Goal: Task Accomplishment & Management: Complete application form

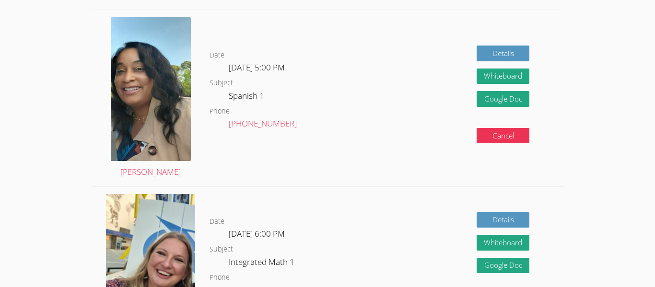
scroll to position [360, 0]
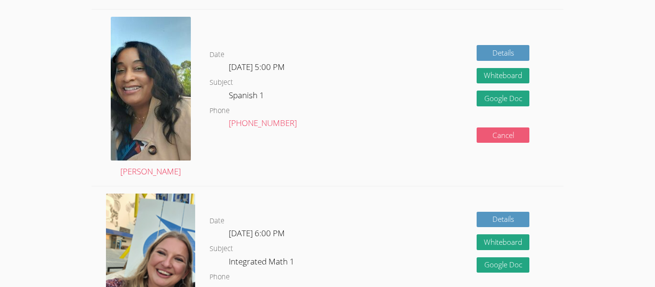
click at [512, 127] on button "Cancel" at bounding box center [502, 135] width 53 height 16
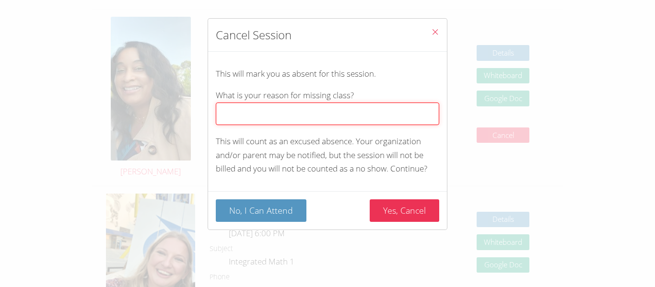
click at [370, 115] on input "What is your reason for missing class?" at bounding box center [327, 114] width 223 height 23
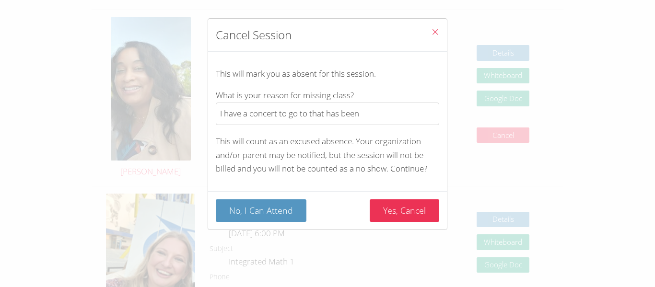
click at [565, 45] on div "Cancel Session This will mark you as absent for this session. What is your reas…" at bounding box center [327, 143] width 655 height 287
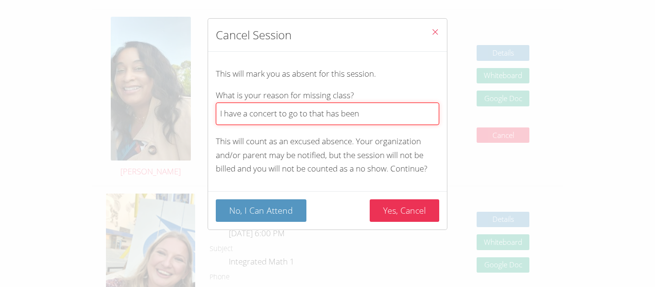
click at [395, 121] on input "I have a concert to go to that has been" at bounding box center [327, 114] width 223 height 23
click at [417, 120] on input "I have a concert to go to that was bought" at bounding box center [327, 114] width 223 height 23
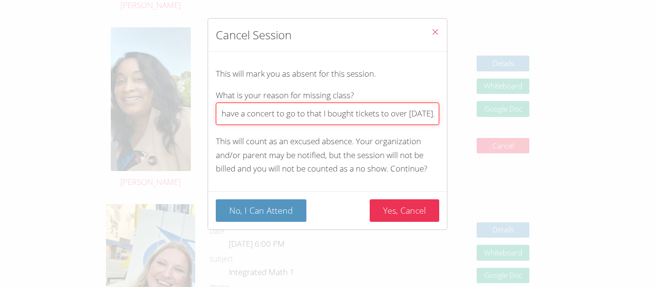
scroll to position [0, 0]
drag, startPoint x: 359, startPoint y: 114, endPoint x: 206, endPoint y: 118, distance: 152.9
click at [206, 118] on div "Cancel Session This will mark you as absent for this session. What is your reas…" at bounding box center [327, 143] width 655 height 287
click at [231, 116] on input "I have a concert to go to that I bought tickets to over 4 months ago." at bounding box center [327, 114] width 223 height 23
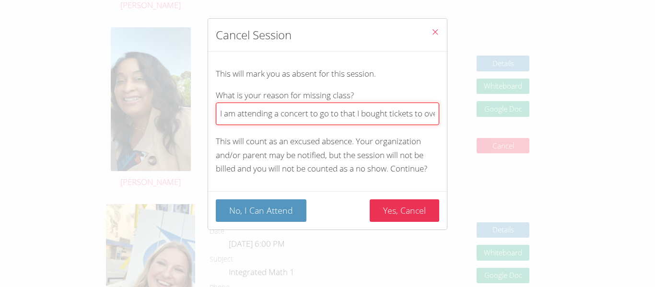
drag, startPoint x: 309, startPoint y: 115, endPoint x: 341, endPoint y: 117, distance: 31.7
click at [341, 117] on input "I am attending a concert to go to that I bought tickets to over 4 months ago." at bounding box center [327, 114] width 223 height 23
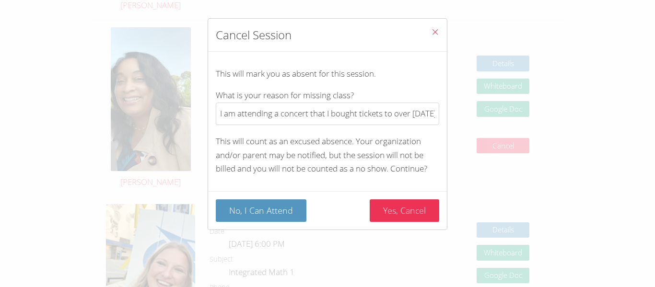
click at [349, 94] on span "What is your reason for missing class?" at bounding box center [285, 95] width 138 height 11
click at [349, 103] on input "I am attending a concert that I bought tickets to over 4 months ago." at bounding box center [327, 114] width 223 height 23
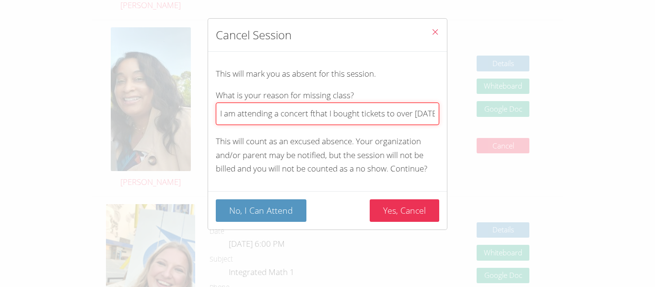
type input "I am attending a concert that I bought tickets to over 4 months ago."
drag, startPoint x: 377, startPoint y: 118, endPoint x: 471, endPoint y: 123, distance: 94.0
click at [471, 123] on div "Cancel Session This will mark you as absent for this session. What is your reas…" at bounding box center [327, 143] width 655 height 287
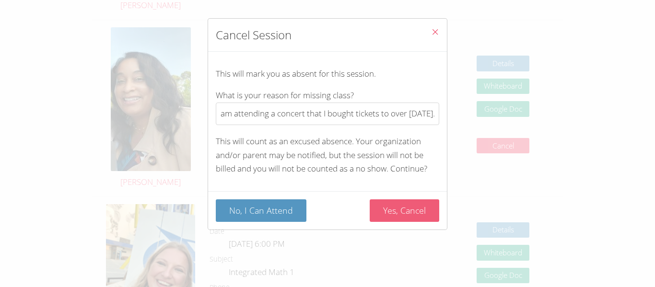
click at [387, 205] on button "Yes, Cancel" at bounding box center [403, 210] width 69 height 23
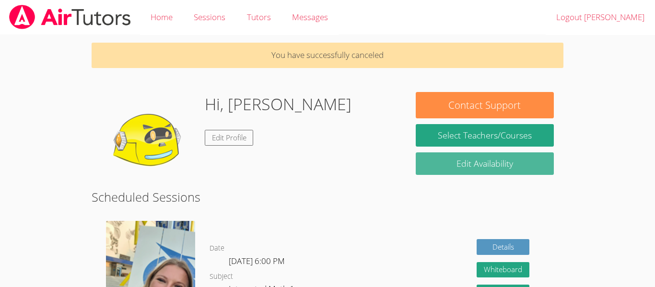
click at [451, 160] on link "Edit Availability" at bounding box center [484, 163] width 138 height 23
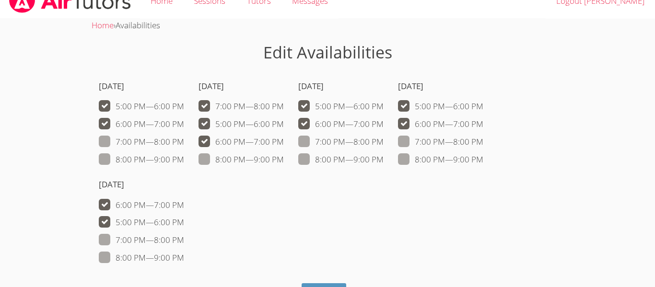
scroll to position [18, 0]
